Goal: Transaction & Acquisition: Purchase product/service

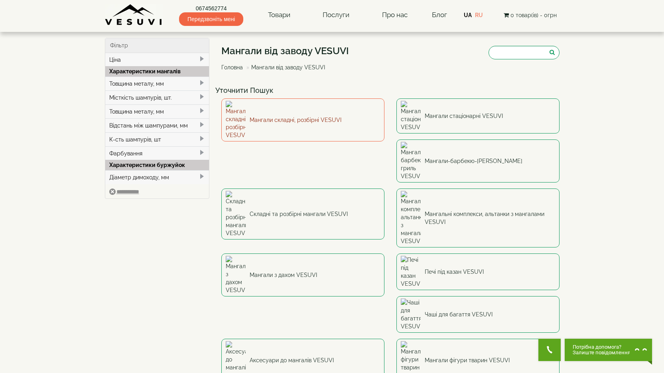
click at [277, 109] on link "Мангали складні, розбірні VESUVI" at bounding box center [302, 120] width 163 height 43
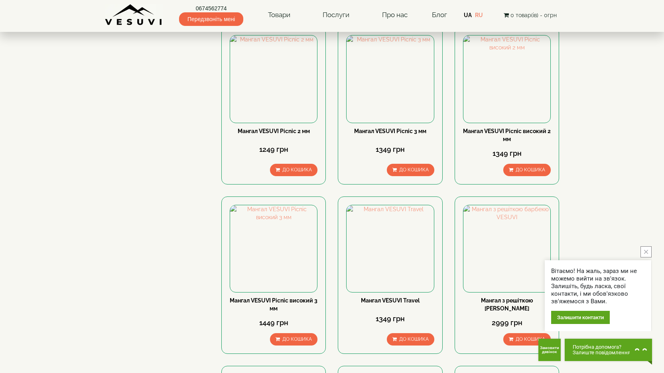
scroll to position [254, 0]
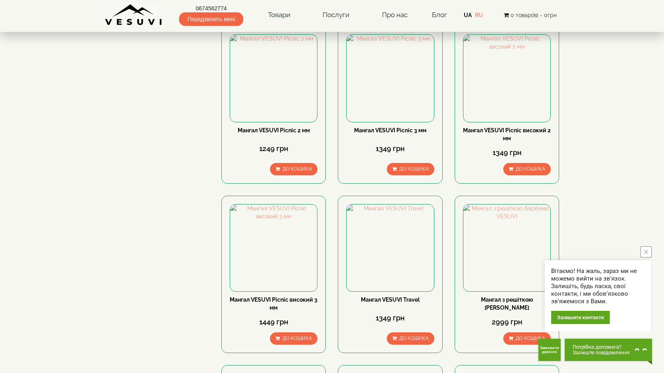
click at [646, 253] on icon "close button" at bounding box center [646, 252] width 4 height 4
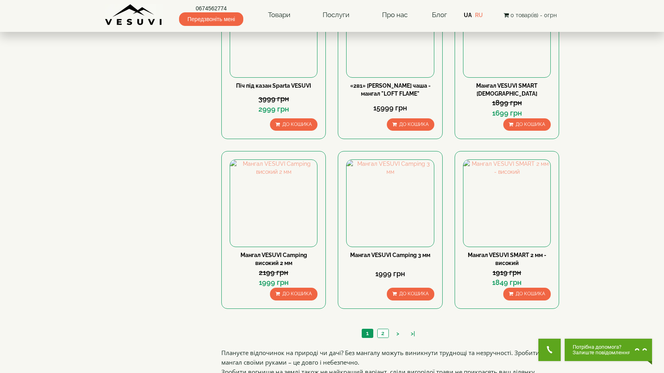
scroll to position [641, 0]
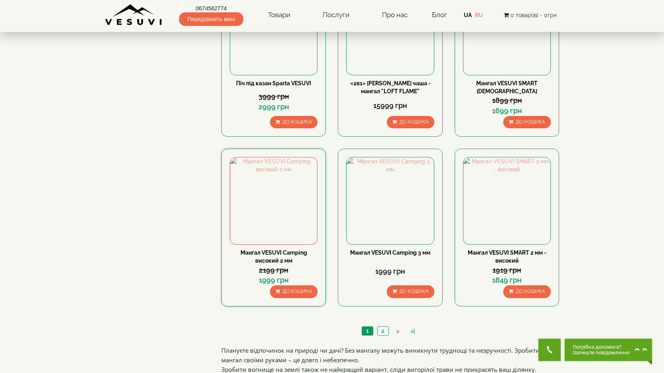
click at [281, 257] on link "Мангал VESUVI Camping високий 2 мм" at bounding box center [274, 257] width 67 height 14
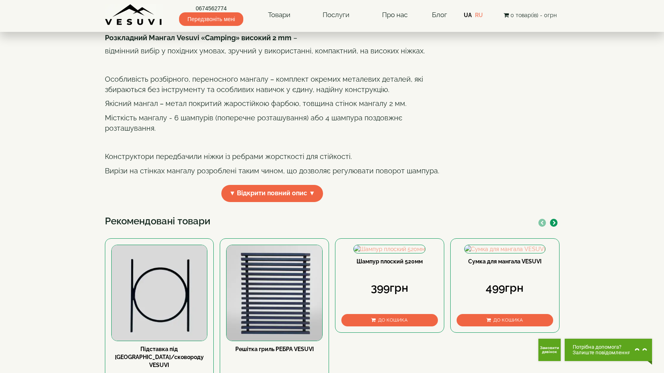
scroll to position [209, 0]
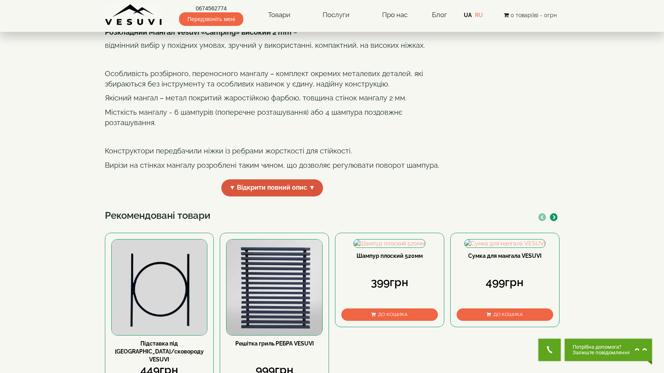
click at [295, 197] on span "▼ Відкрити повний опис ▼" at bounding box center [272, 188] width 102 height 17
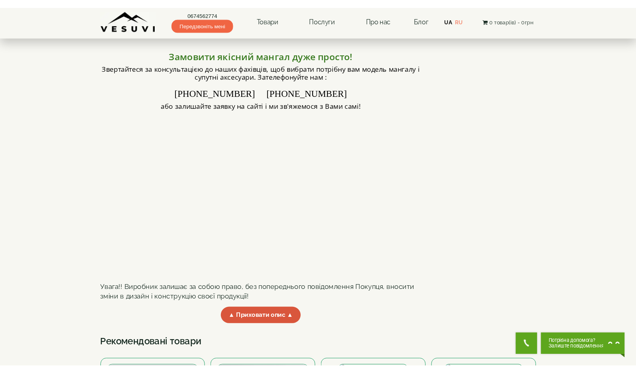
scroll to position [0, 0]
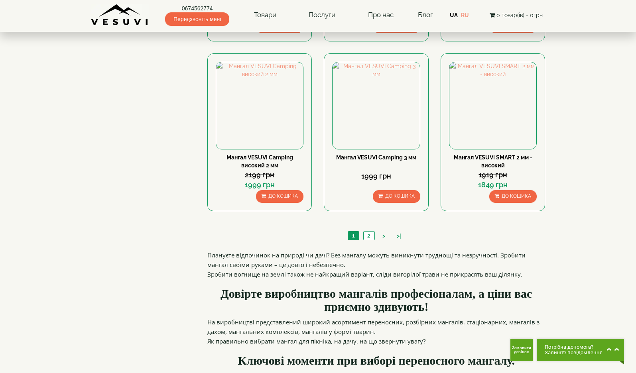
scroll to position [741, 0]
